Goal: Information Seeking & Learning: Learn about a topic

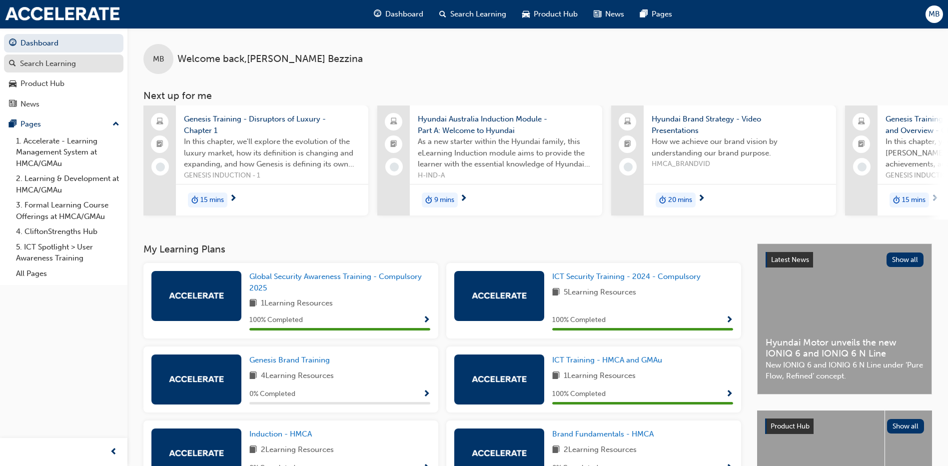
drag, startPoint x: 54, startPoint y: 70, endPoint x: 114, endPoint y: 69, distance: 59.5
click at [54, 70] on link "Search Learning" at bounding box center [63, 63] width 119 height 18
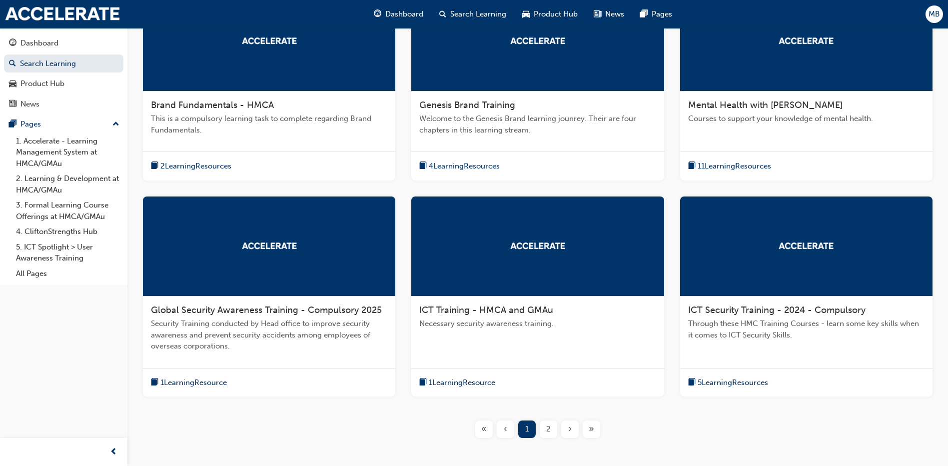
scroll to position [250, 0]
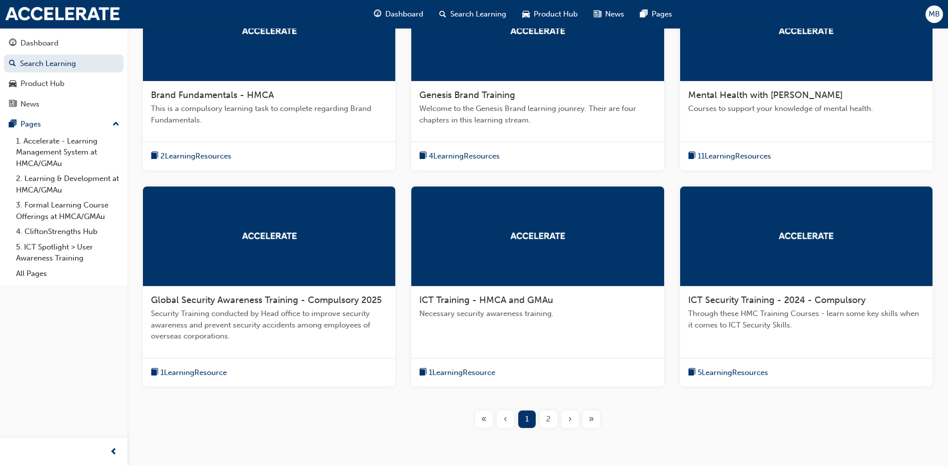
click at [549, 420] on span "2" at bounding box center [548, 418] width 4 height 11
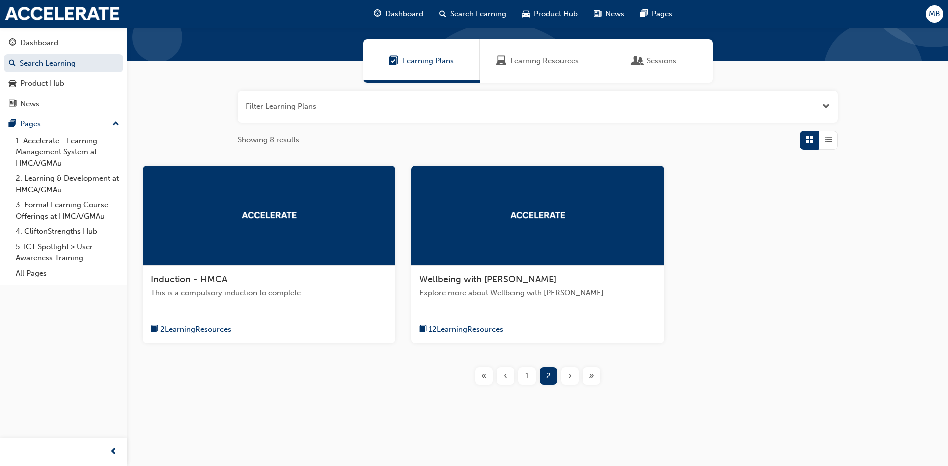
click at [492, 290] on span "Explore more about Wellbeing with [PERSON_NAME]" at bounding box center [537, 292] width 236 height 11
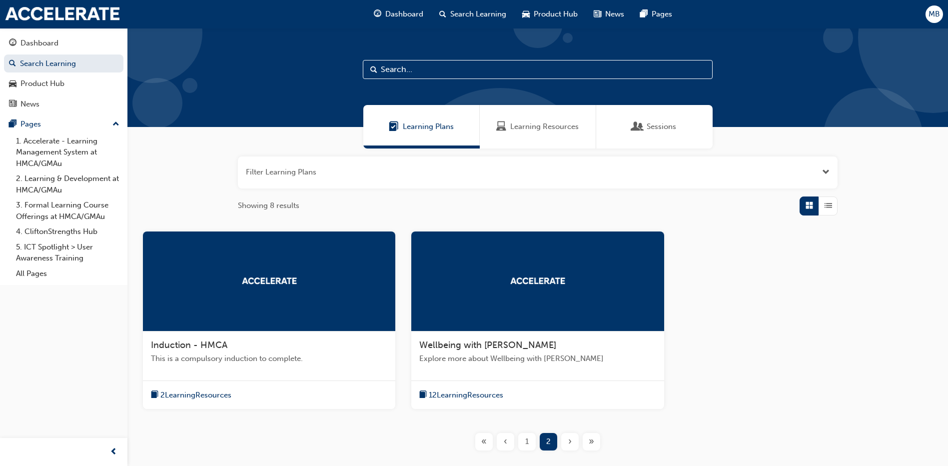
click at [529, 132] on span "Learning Resources" at bounding box center [544, 126] width 68 height 11
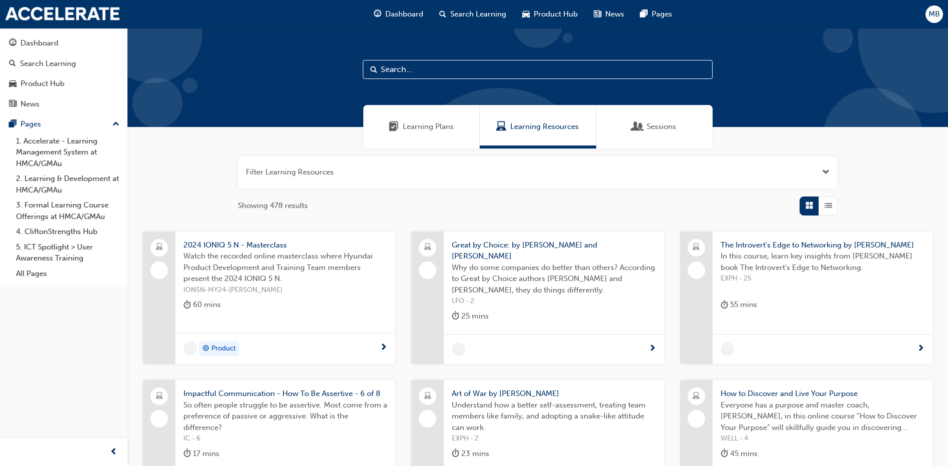
click at [637, 129] on span "Sessions" at bounding box center [637, 126] width 10 height 11
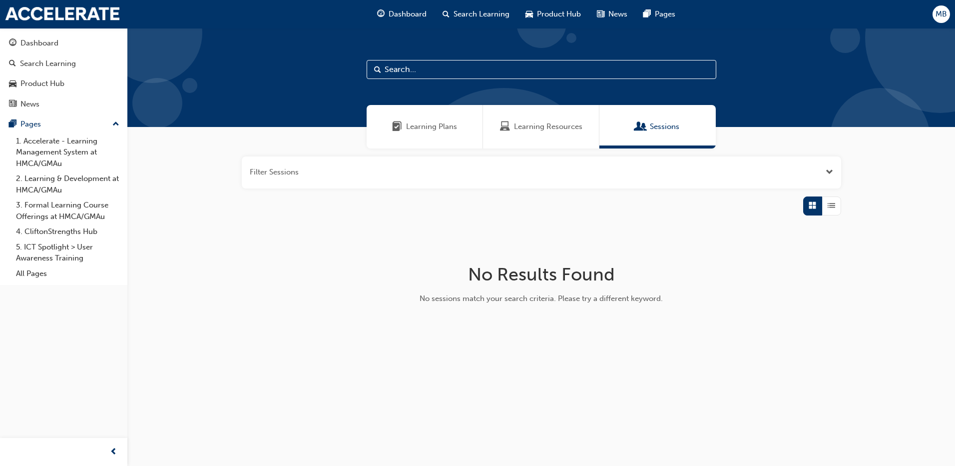
click at [447, 125] on span "Learning Plans" at bounding box center [431, 126] width 51 height 11
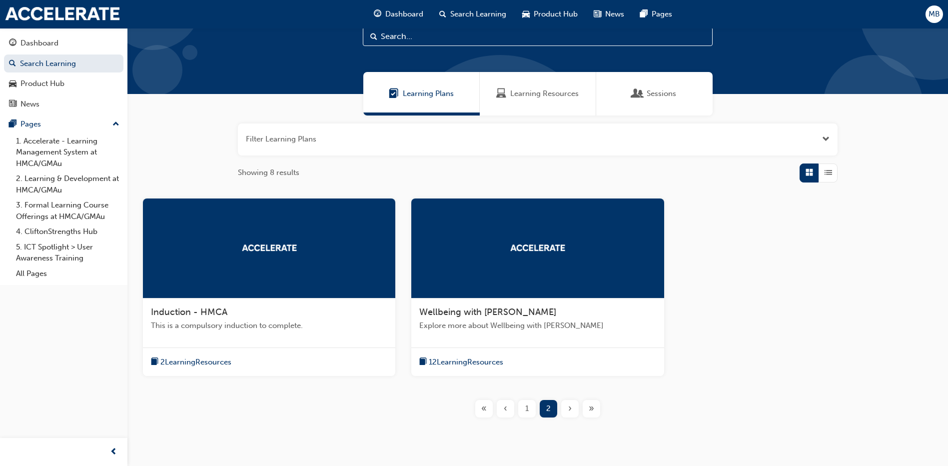
scroll to position [65, 0]
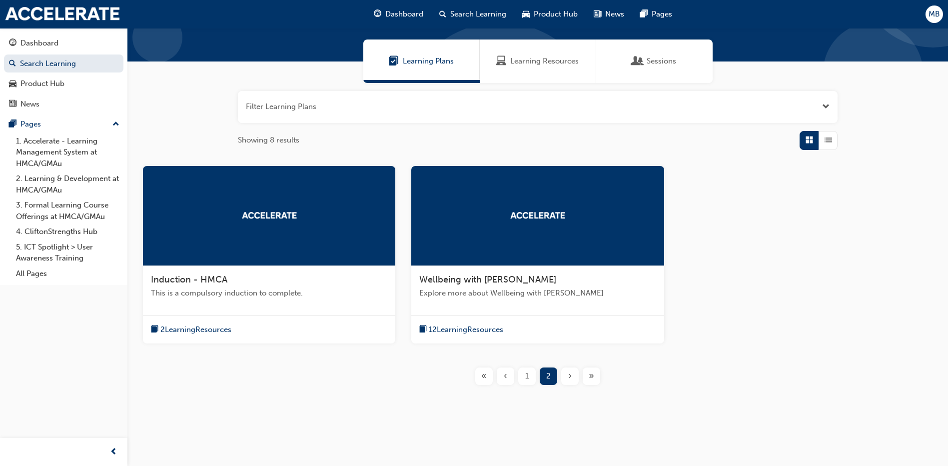
click at [539, 64] on span "Learning Resources" at bounding box center [544, 60] width 68 height 11
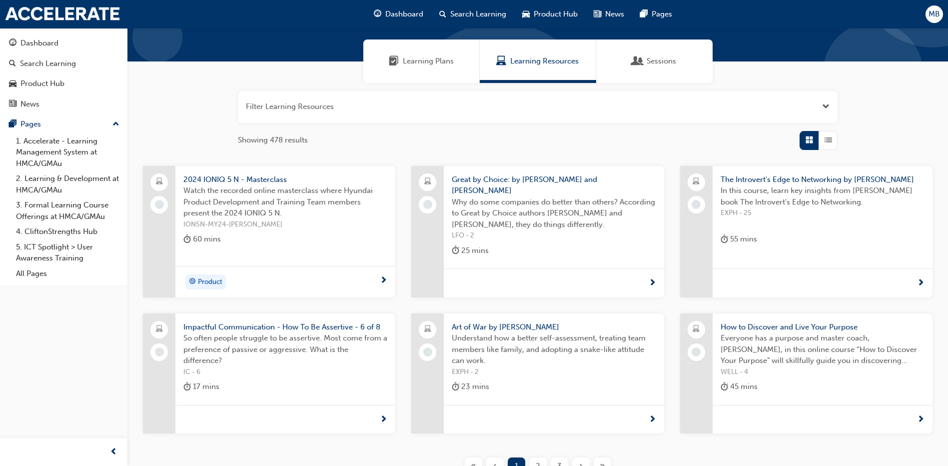
scroll to position [115, 0]
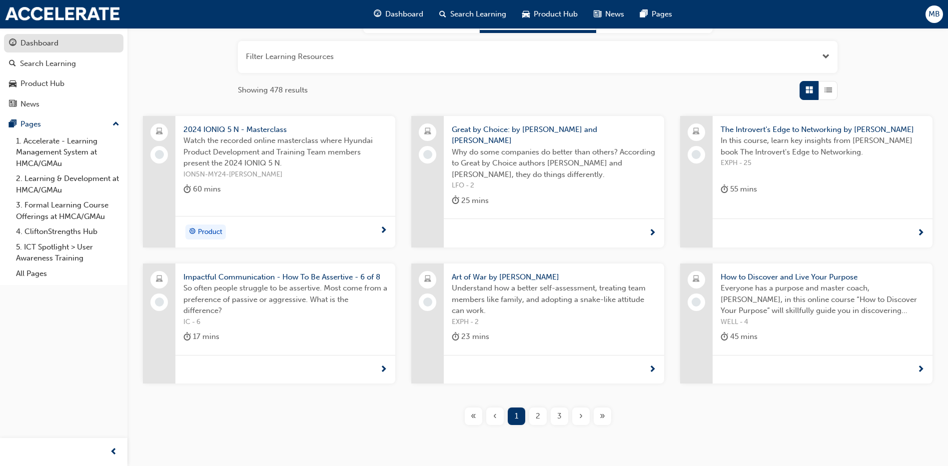
click at [69, 46] on div "Dashboard" at bounding box center [63, 43] width 109 height 12
